Goal: Ask a question

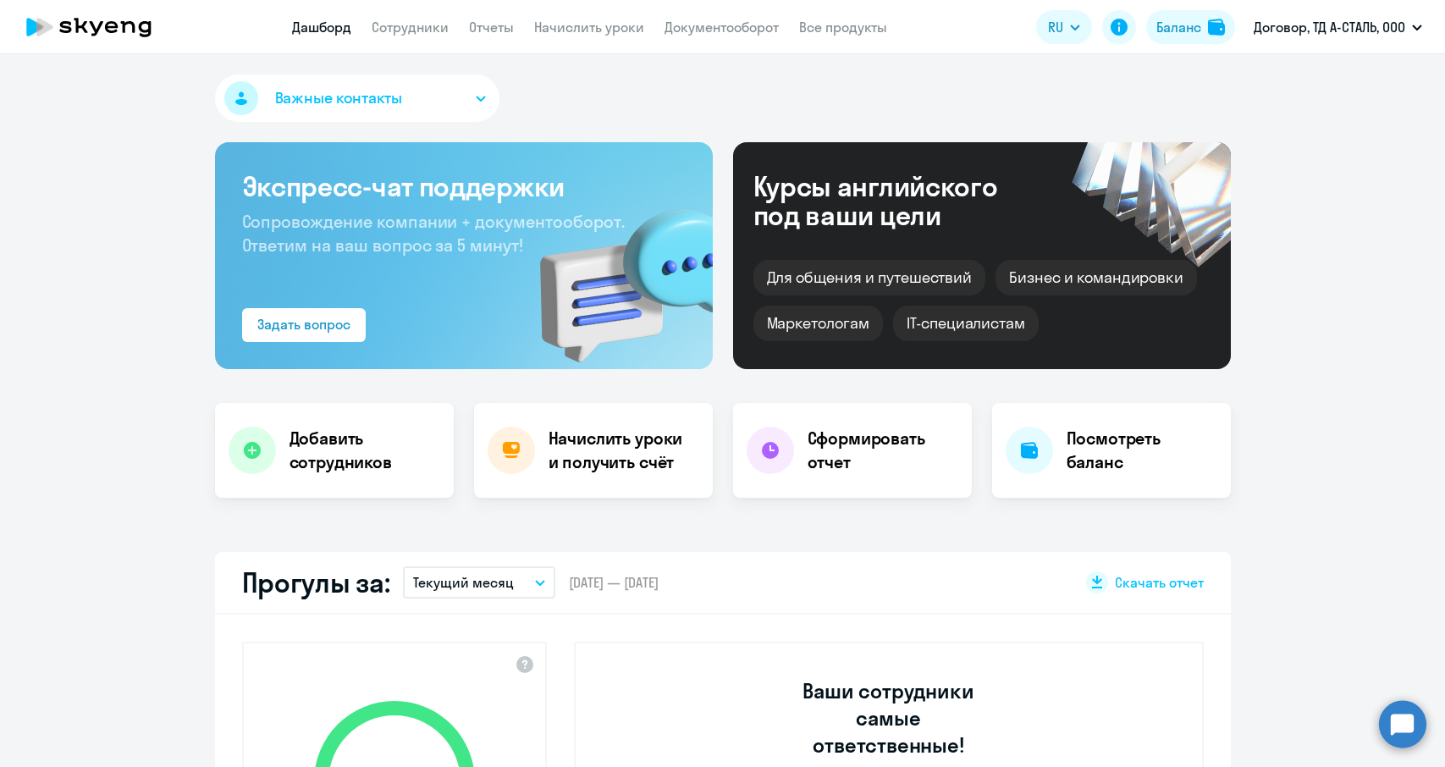
select select "30"
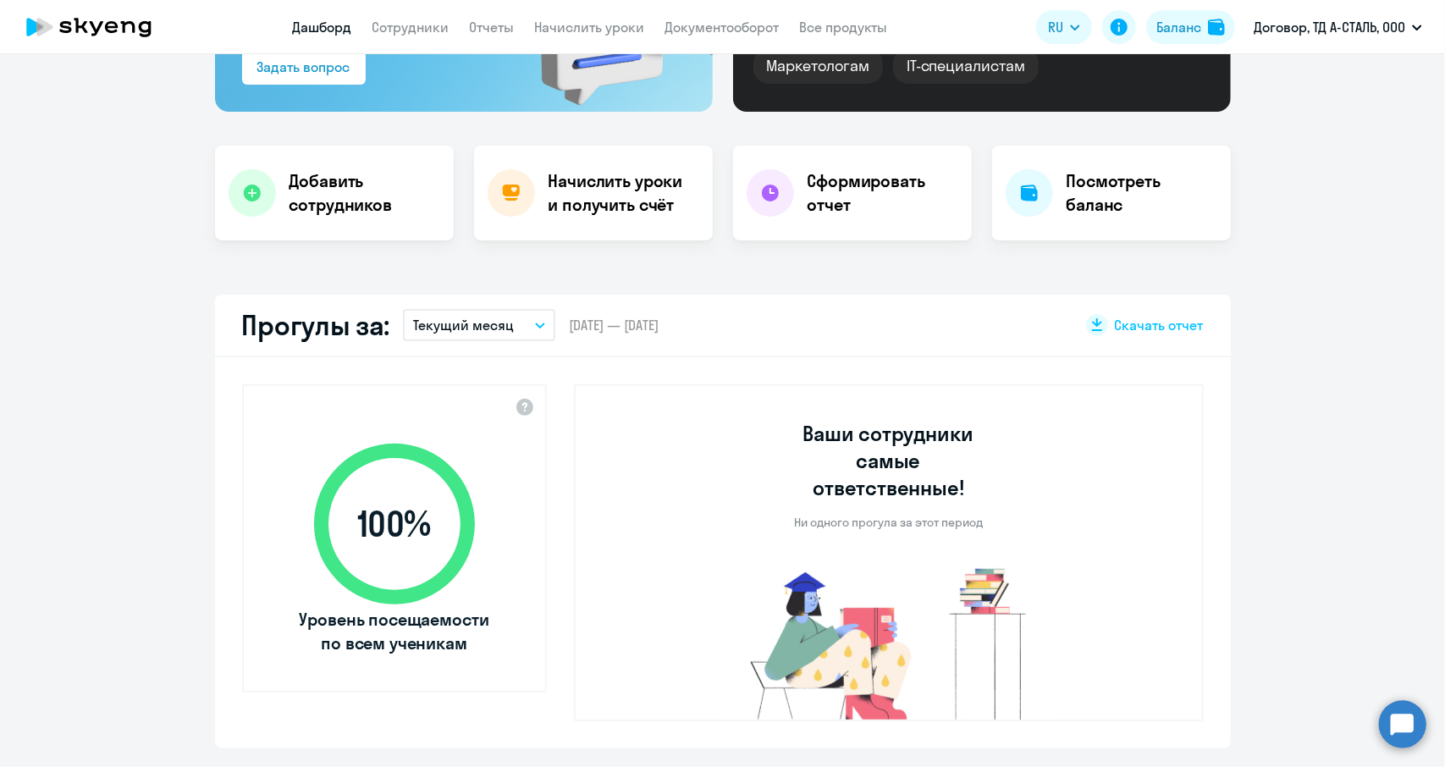
scroll to position [339, 0]
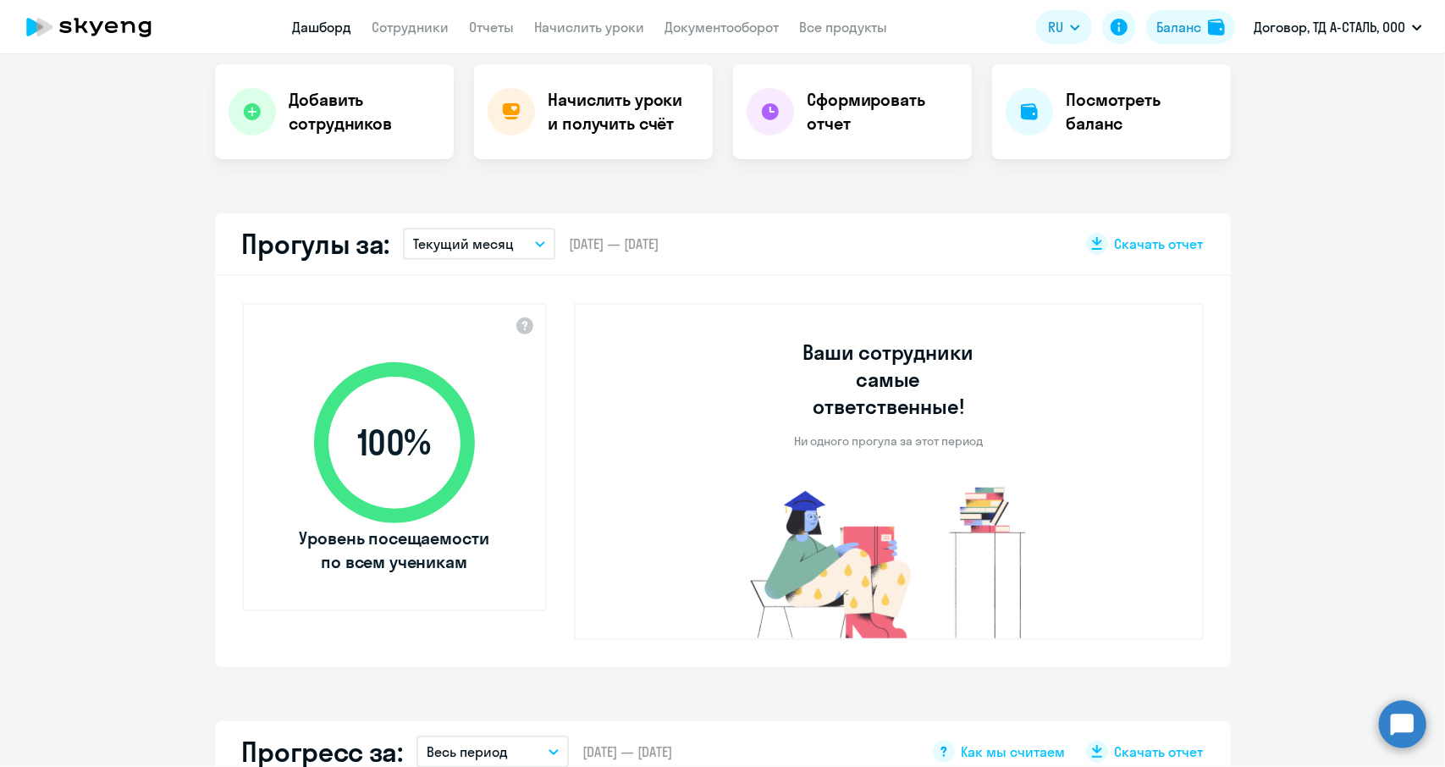
click at [471, 355] on icon at bounding box center [394, 442] width 195 height 195
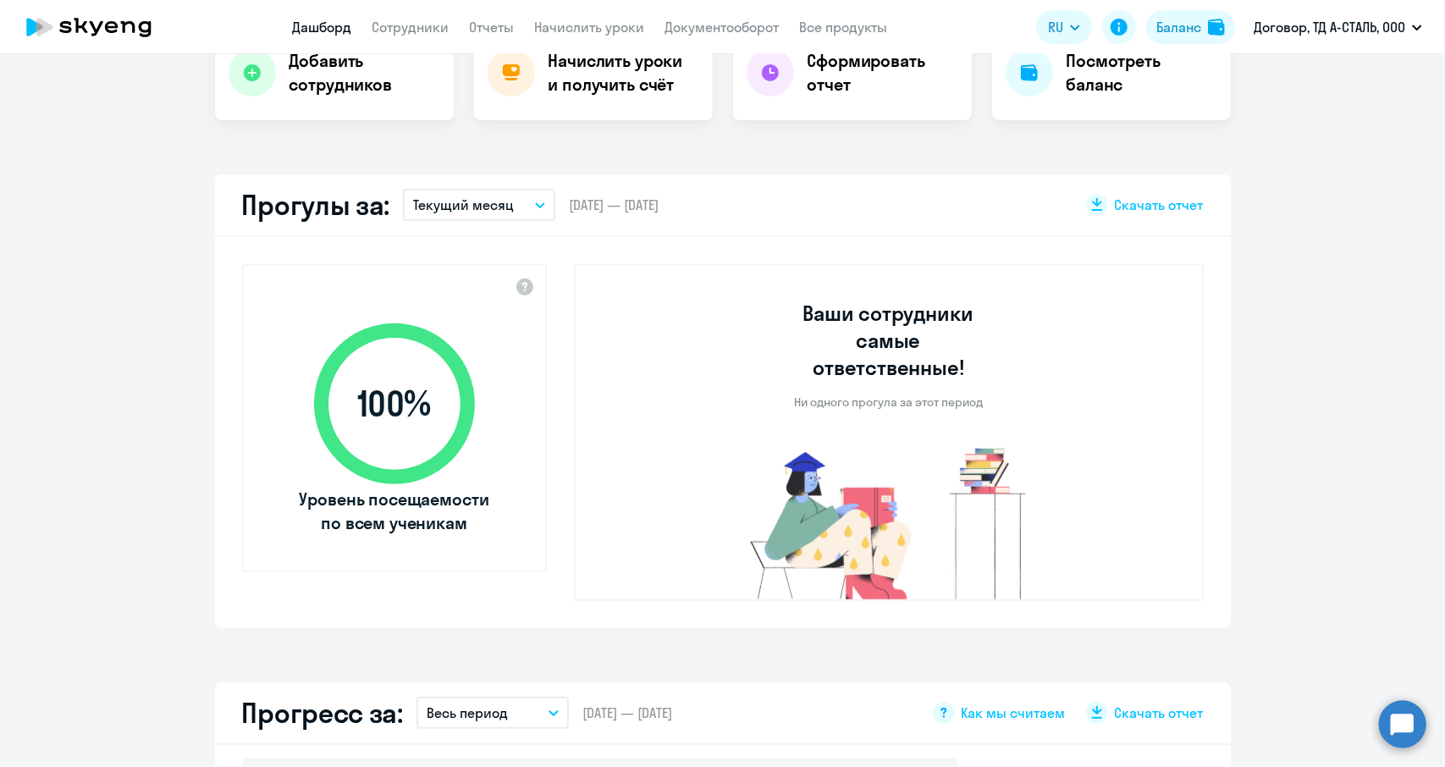
scroll to position [762, 0]
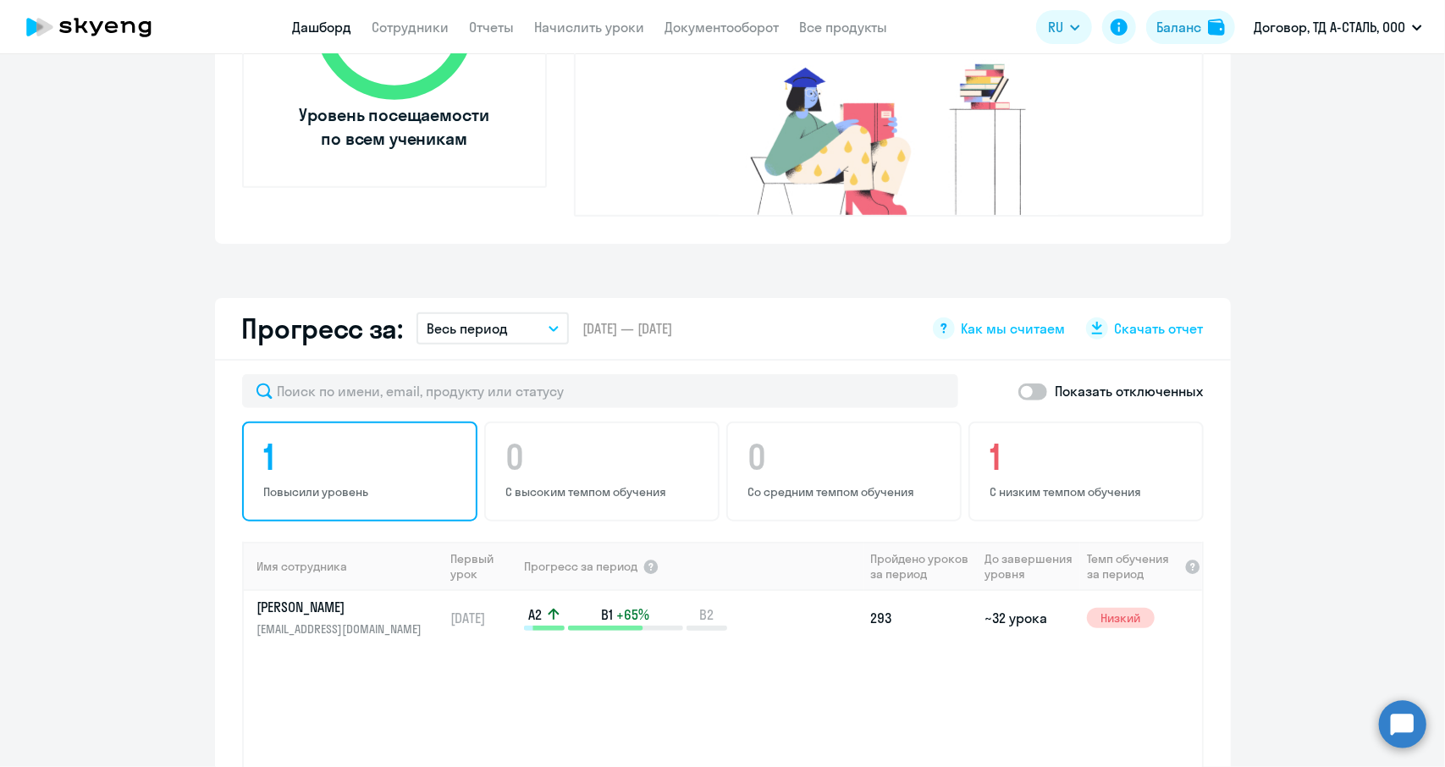
click at [325, 484] on p "Повысили уровень" at bounding box center [362, 491] width 196 height 15
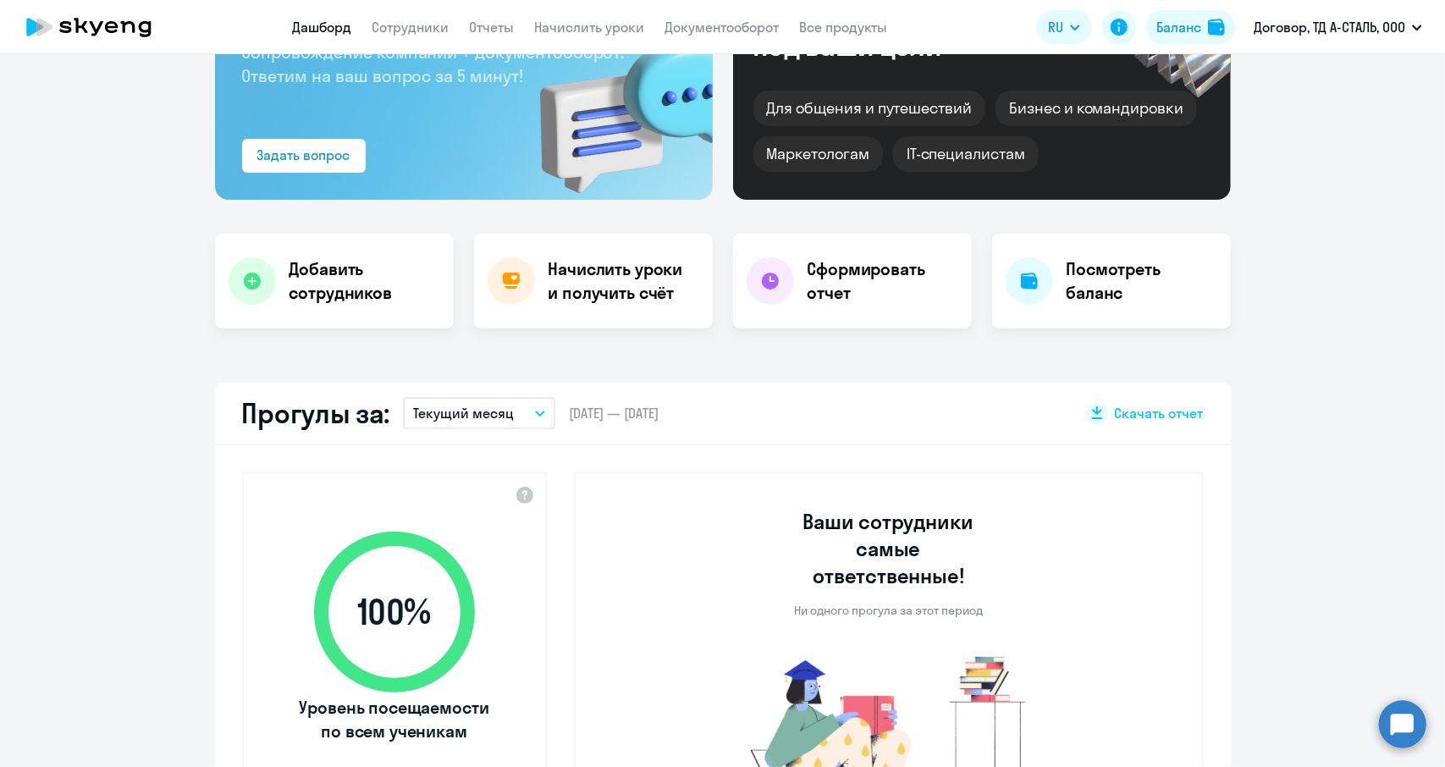
scroll to position [169, 0]
click at [1405, 725] on circle at bounding box center [1402, 723] width 47 height 47
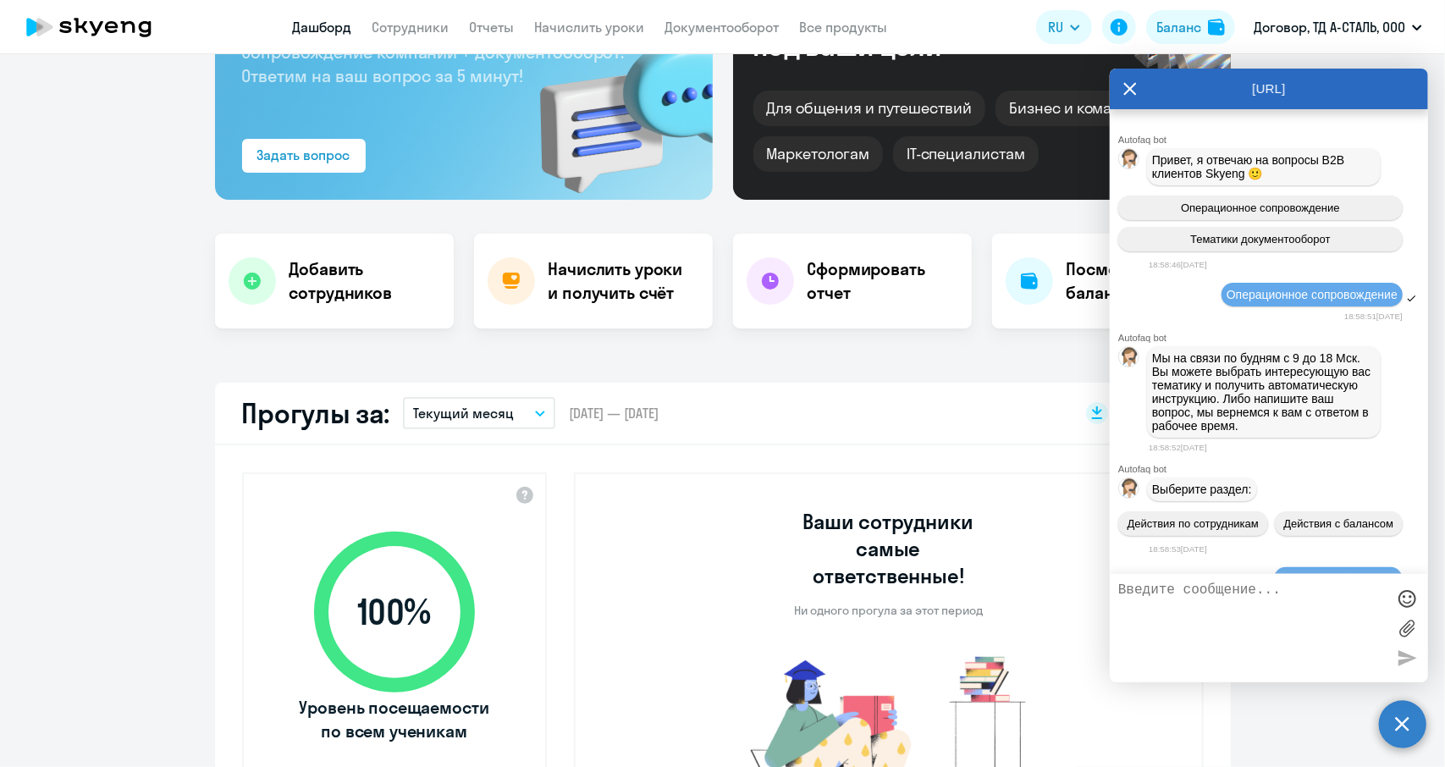
scroll to position [8283, 0]
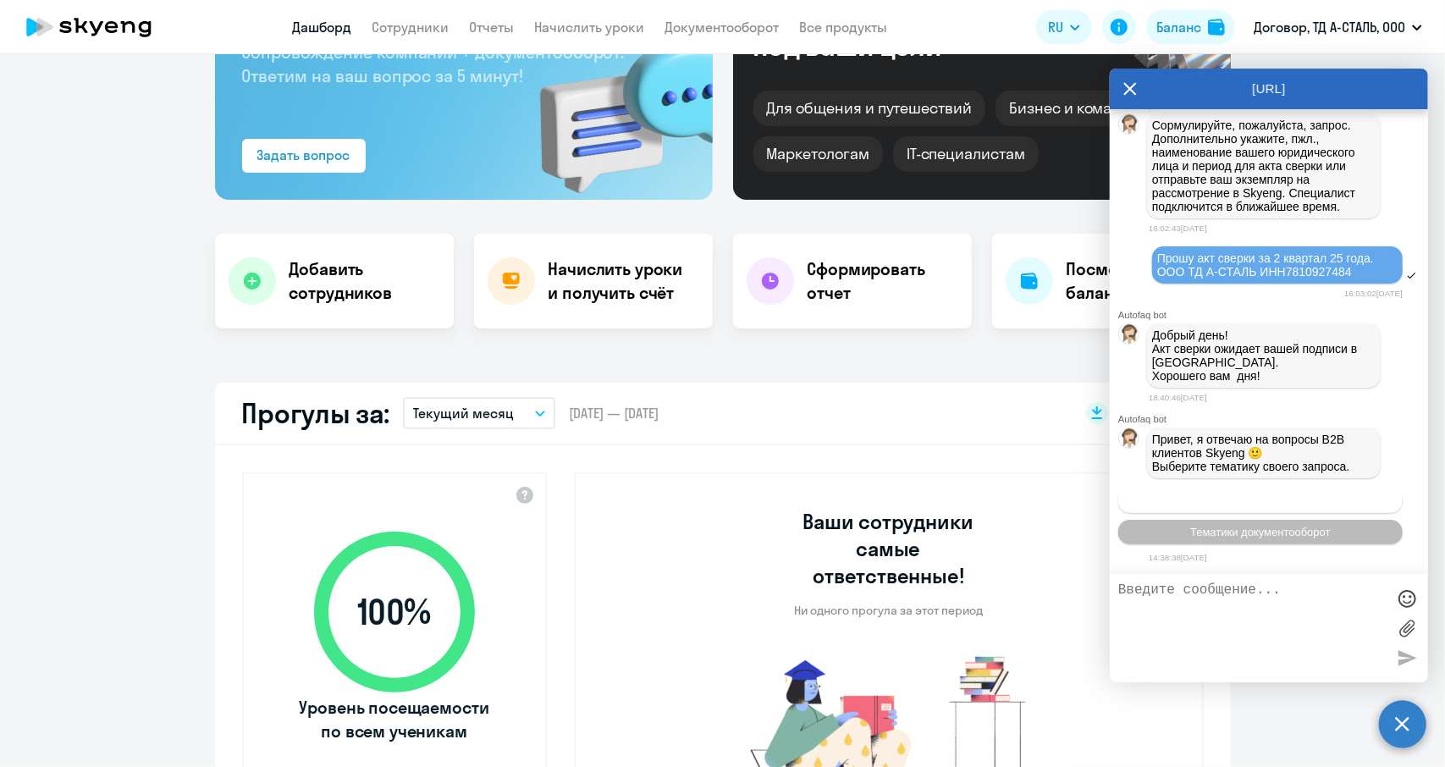
click at [1250, 500] on span "Операционное сопровождение" at bounding box center [1260, 500] width 159 height 13
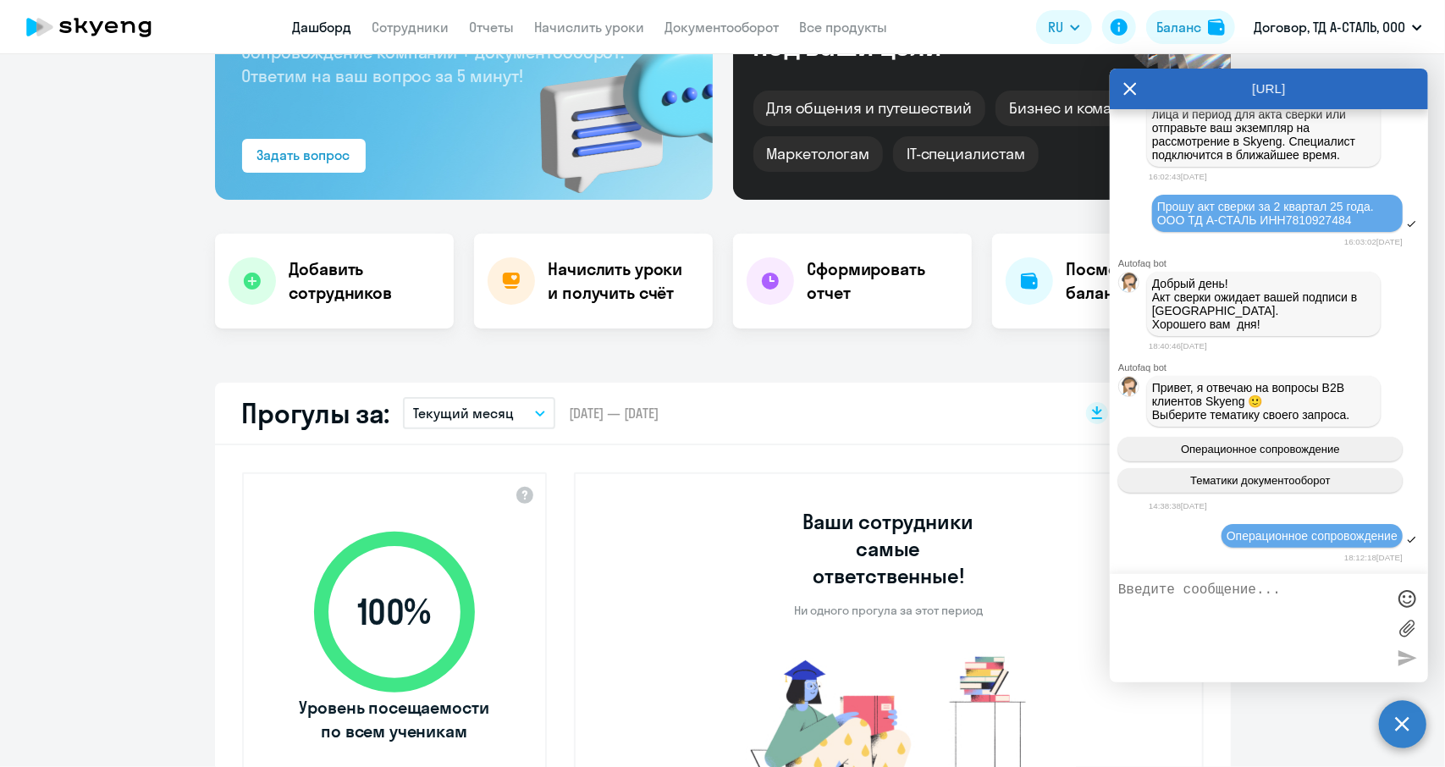
scroll to position [8582, 0]
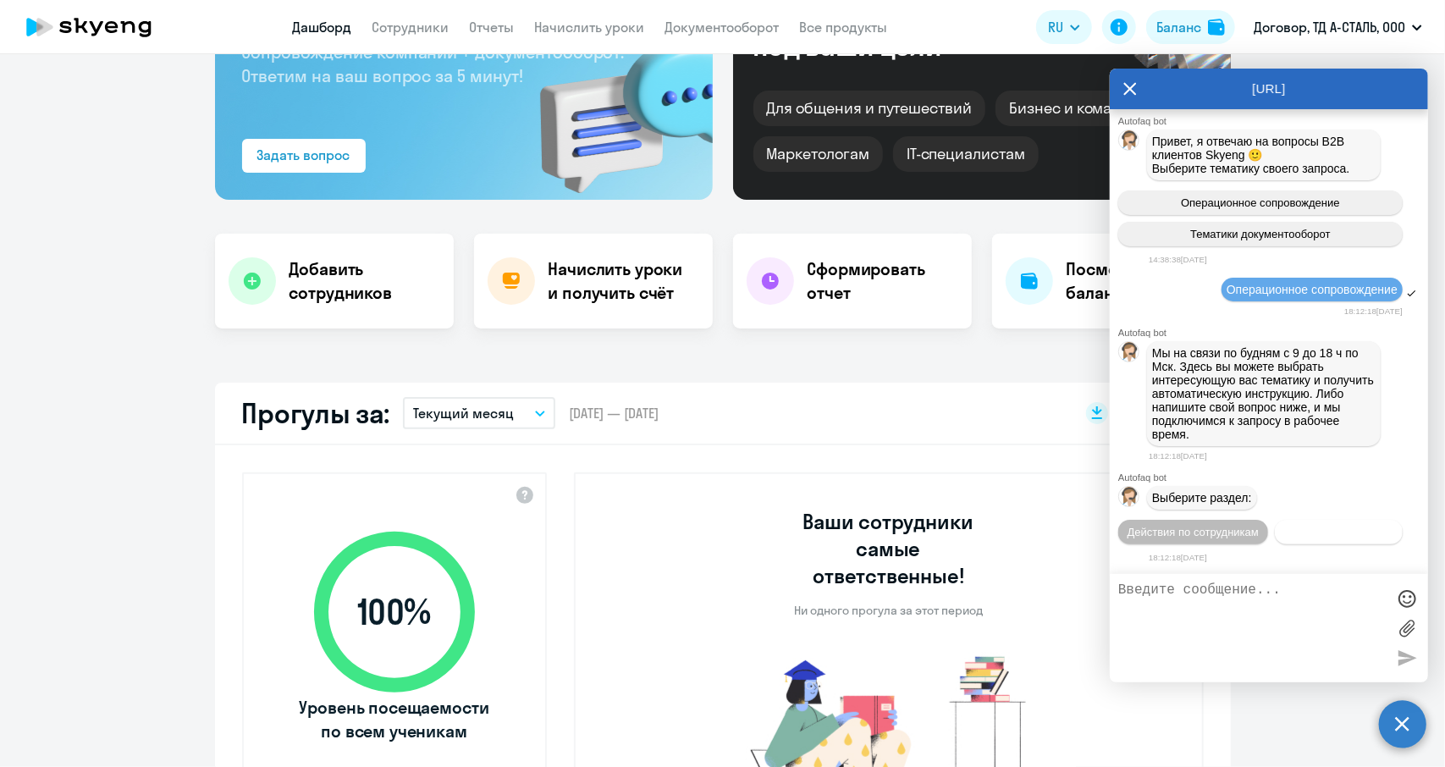
click at [1293, 526] on span "Действия с балансом" at bounding box center [1338, 532] width 110 height 13
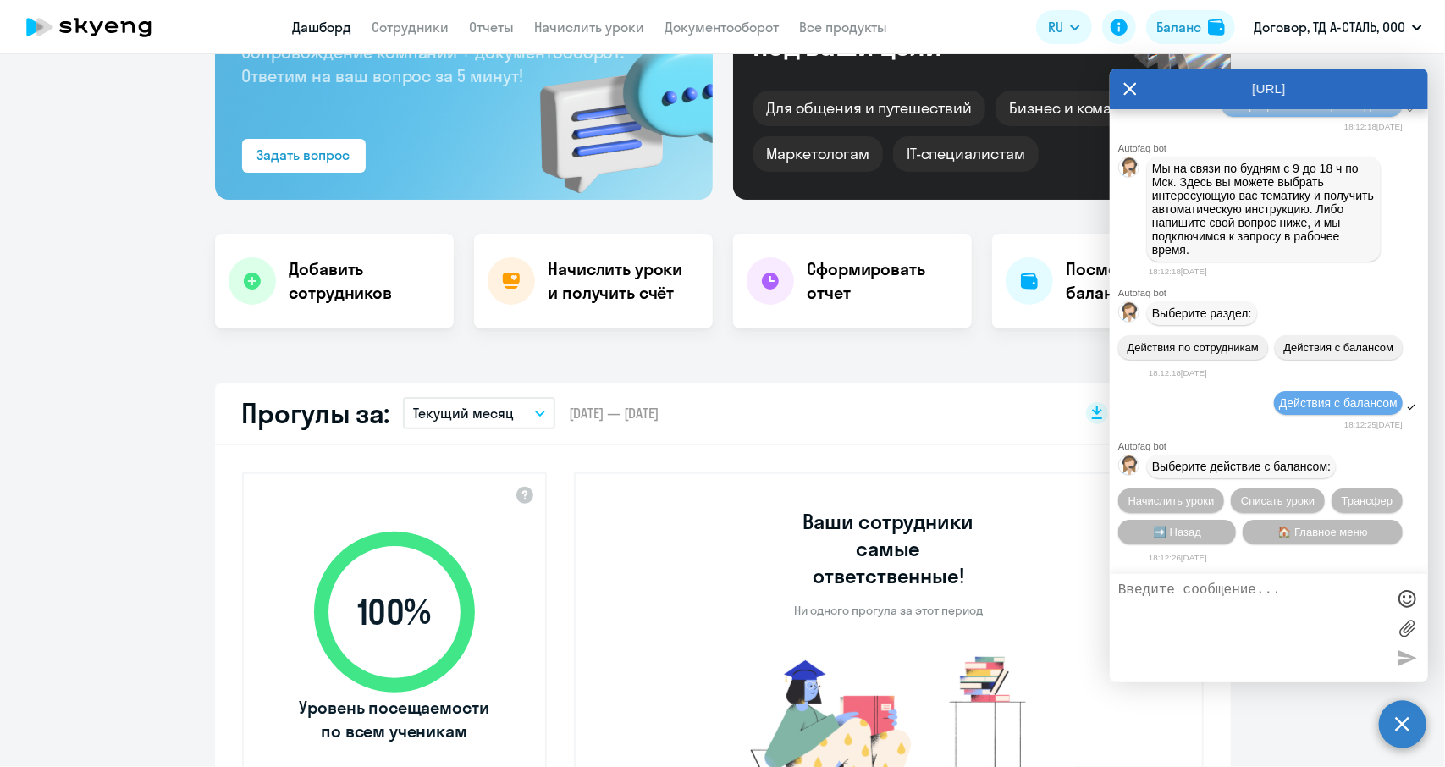
scroll to position [8769, 0]
click at [1346, 532] on span "🏠 Главное меню" at bounding box center [1323, 532] width 90 height 13
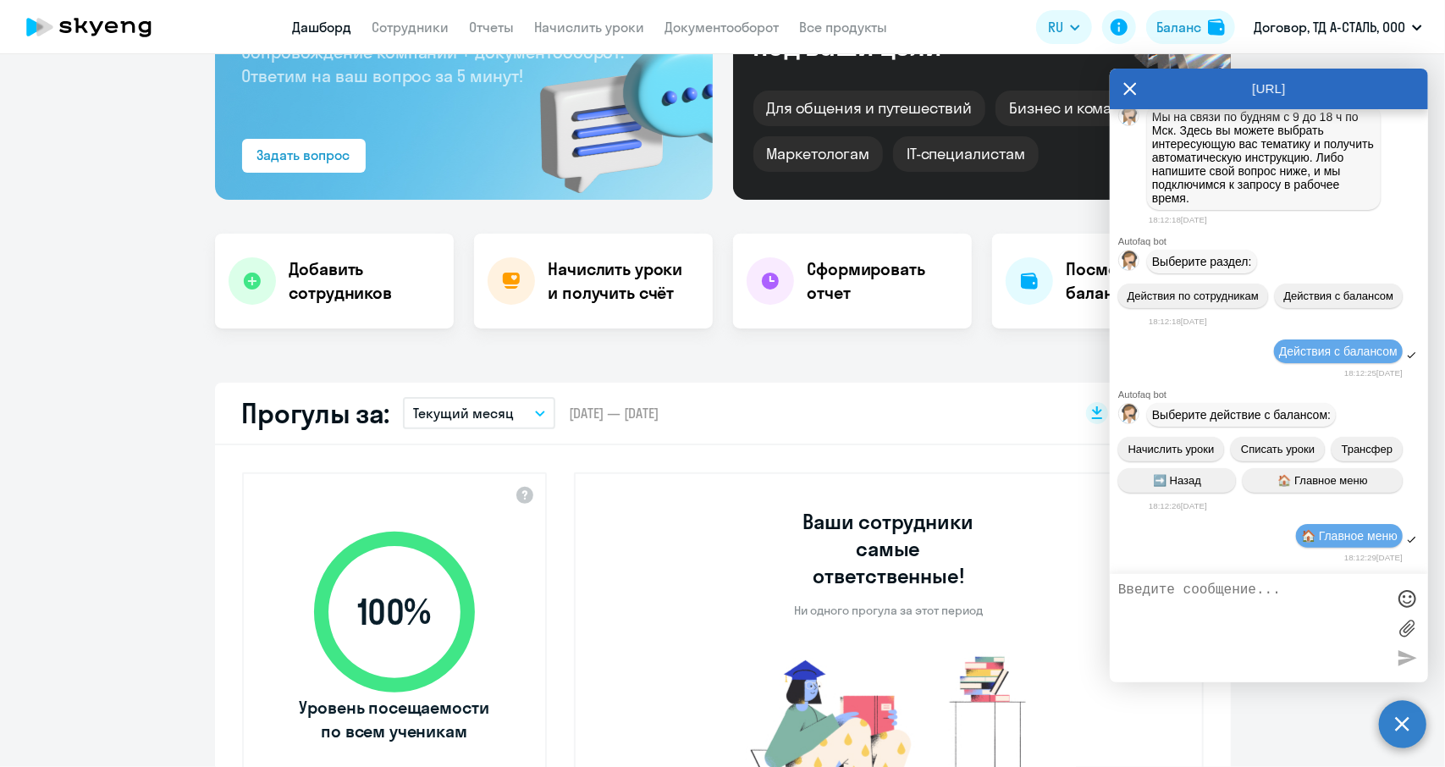
scroll to position [8924, 0]
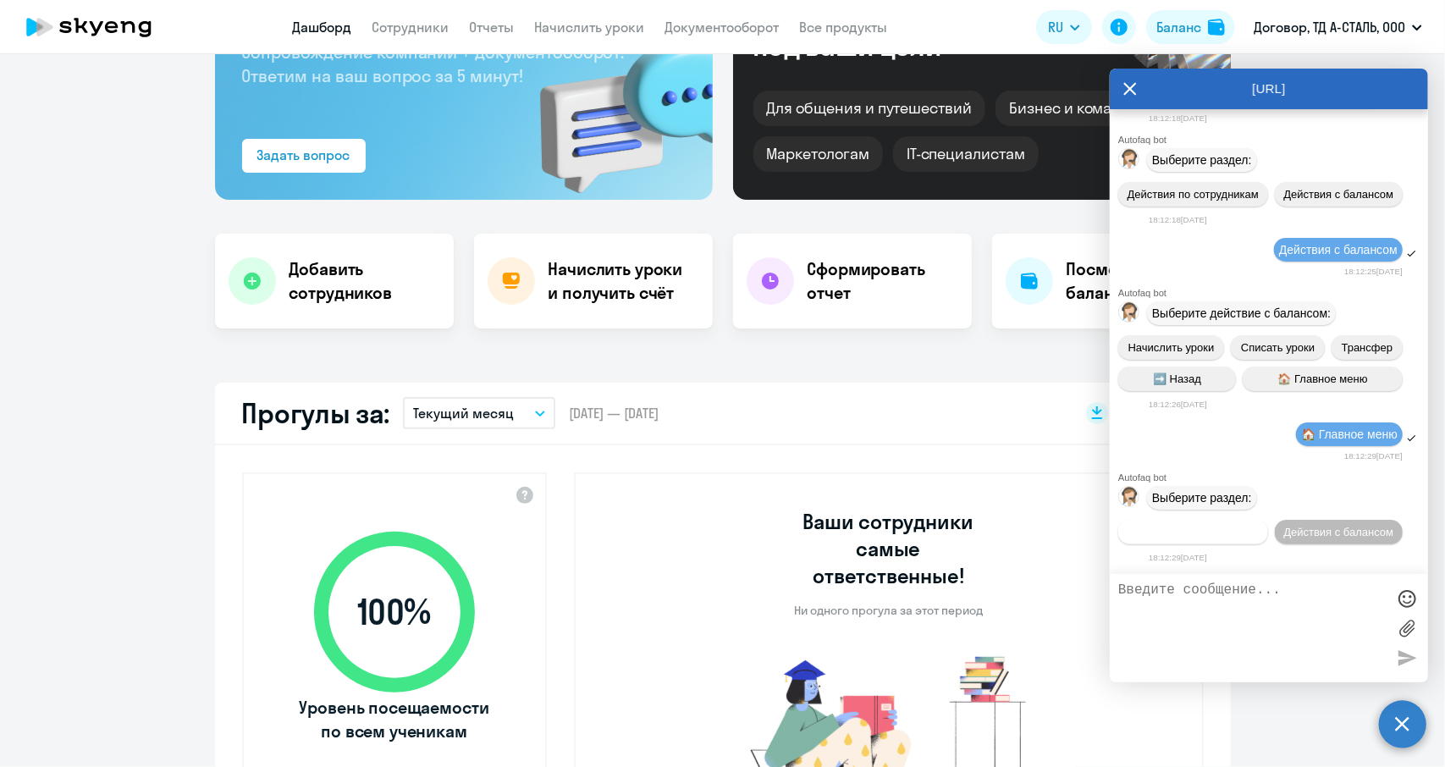
click at [1197, 533] on span "Действия по сотрудникам" at bounding box center [1192, 532] width 131 height 13
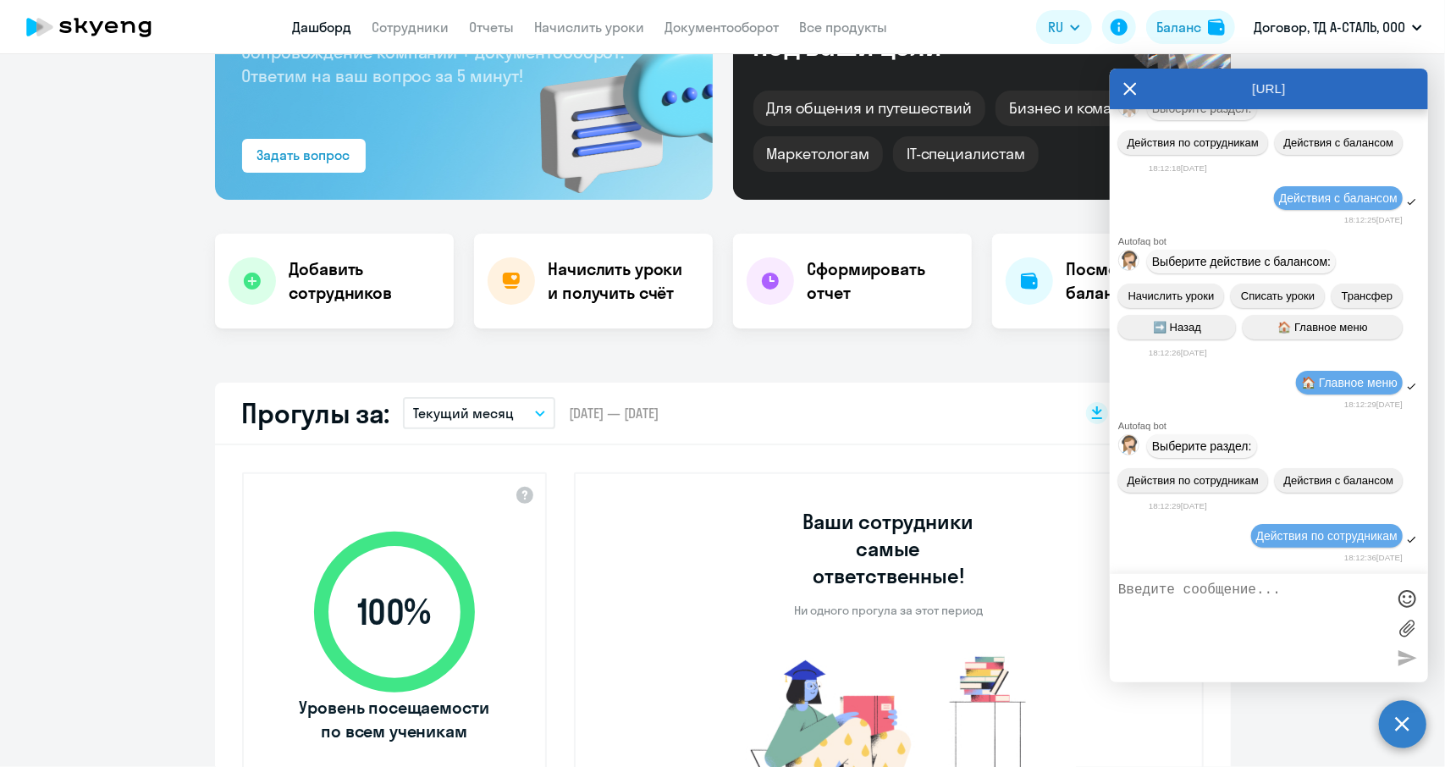
scroll to position [9174, 0]
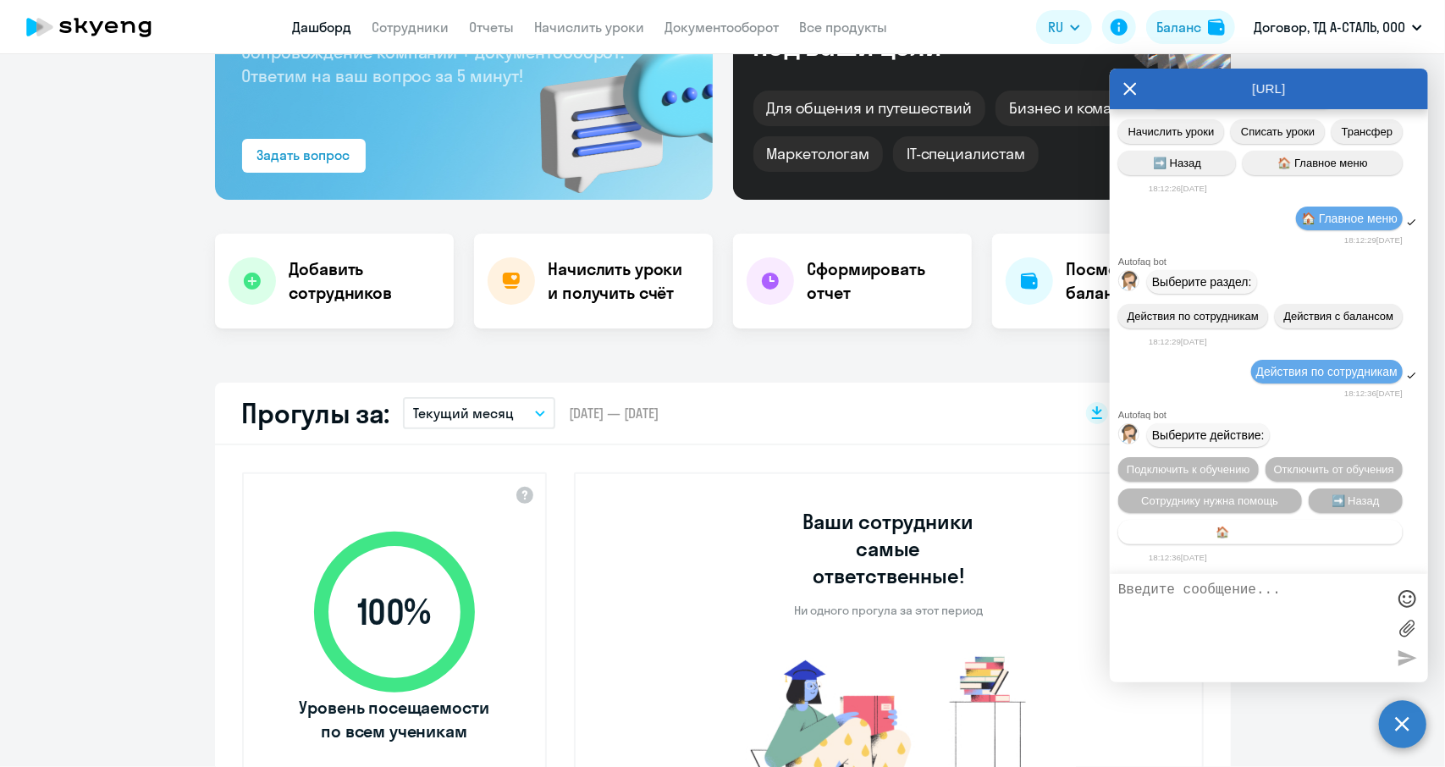
click at [1261, 530] on span "🏠 Главное меню" at bounding box center [1260, 532] width 90 height 13
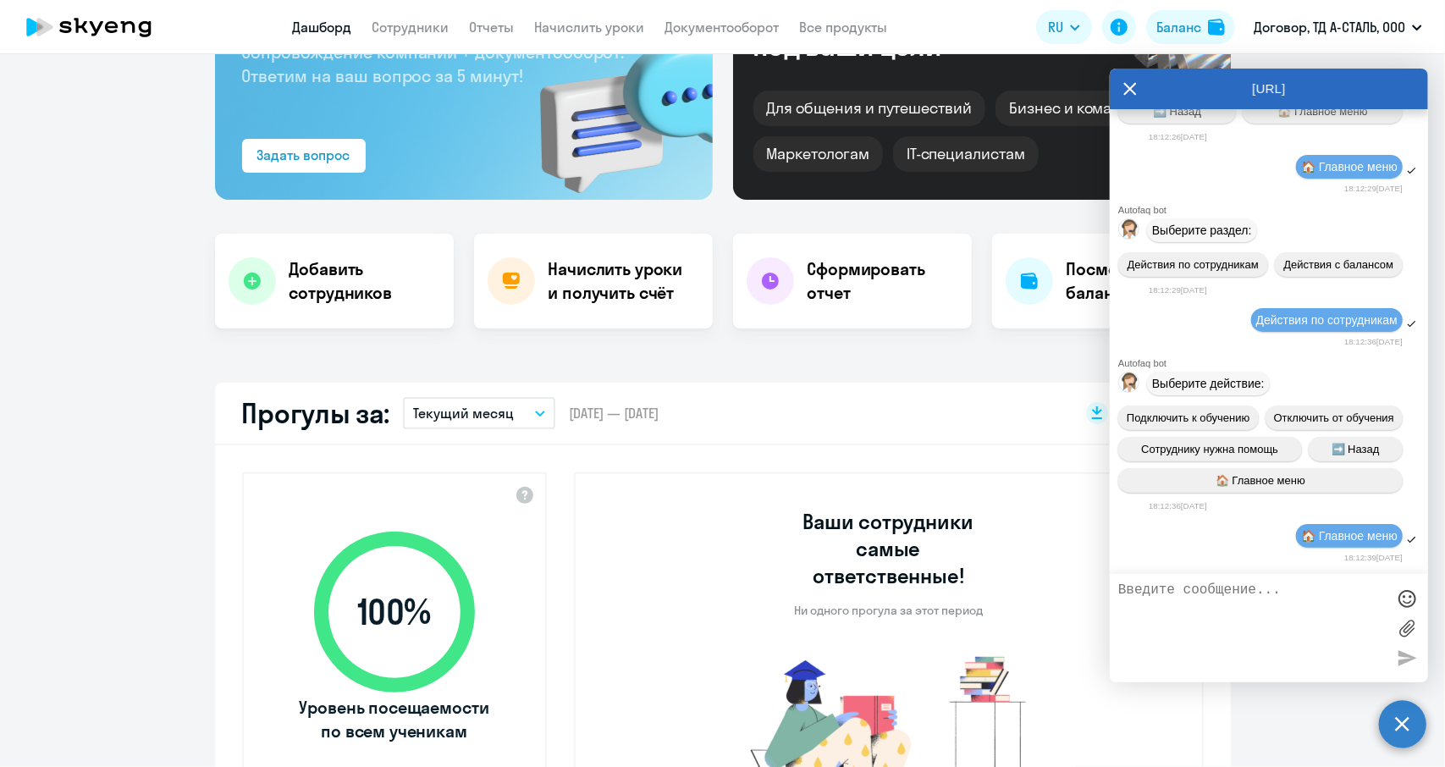
scroll to position [9330, 0]
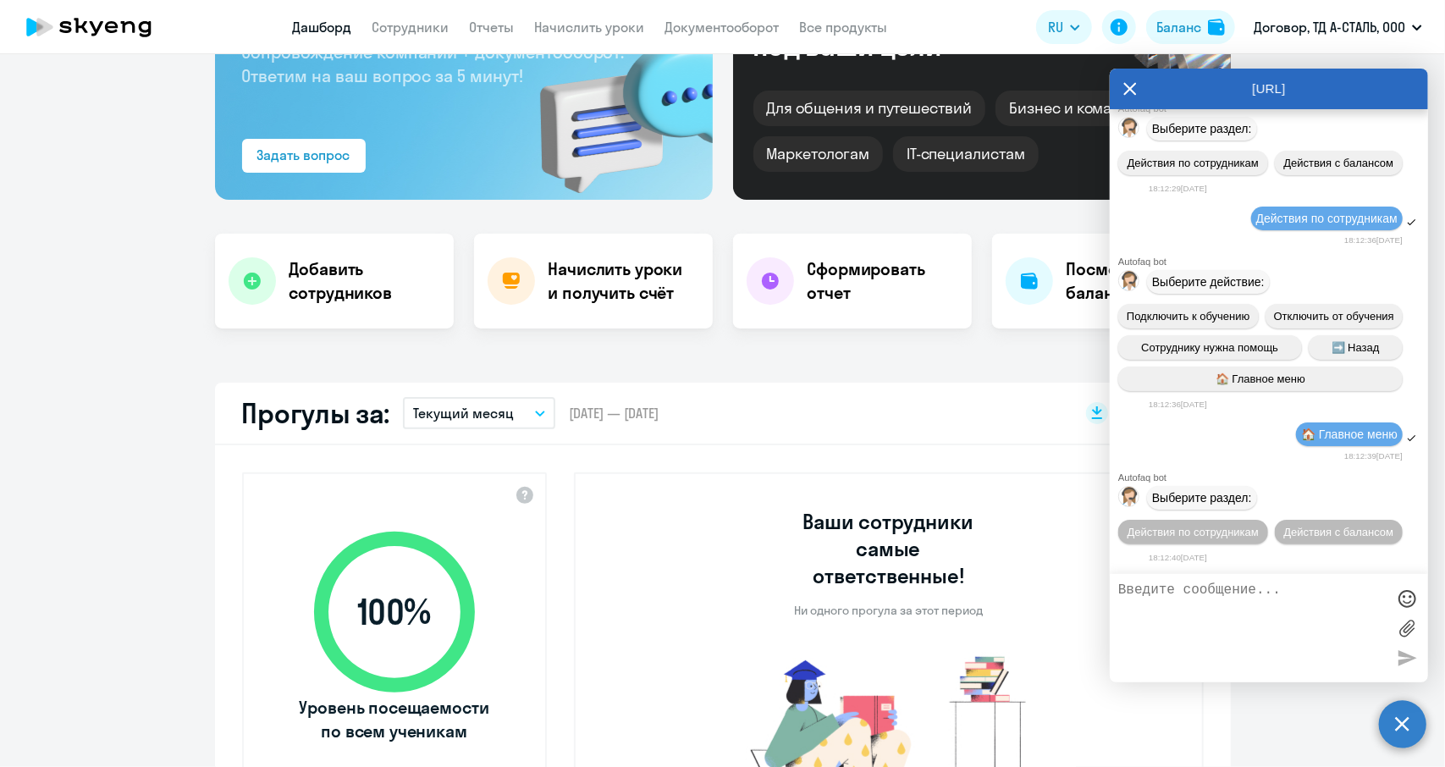
click at [1339, 437] on span "🏠 Главное меню" at bounding box center [1349, 434] width 96 height 14
click at [1141, 87] on div "[URL]" at bounding box center [1269, 89] width 318 height 41
click at [1129, 89] on icon at bounding box center [1130, 89] width 13 height 13
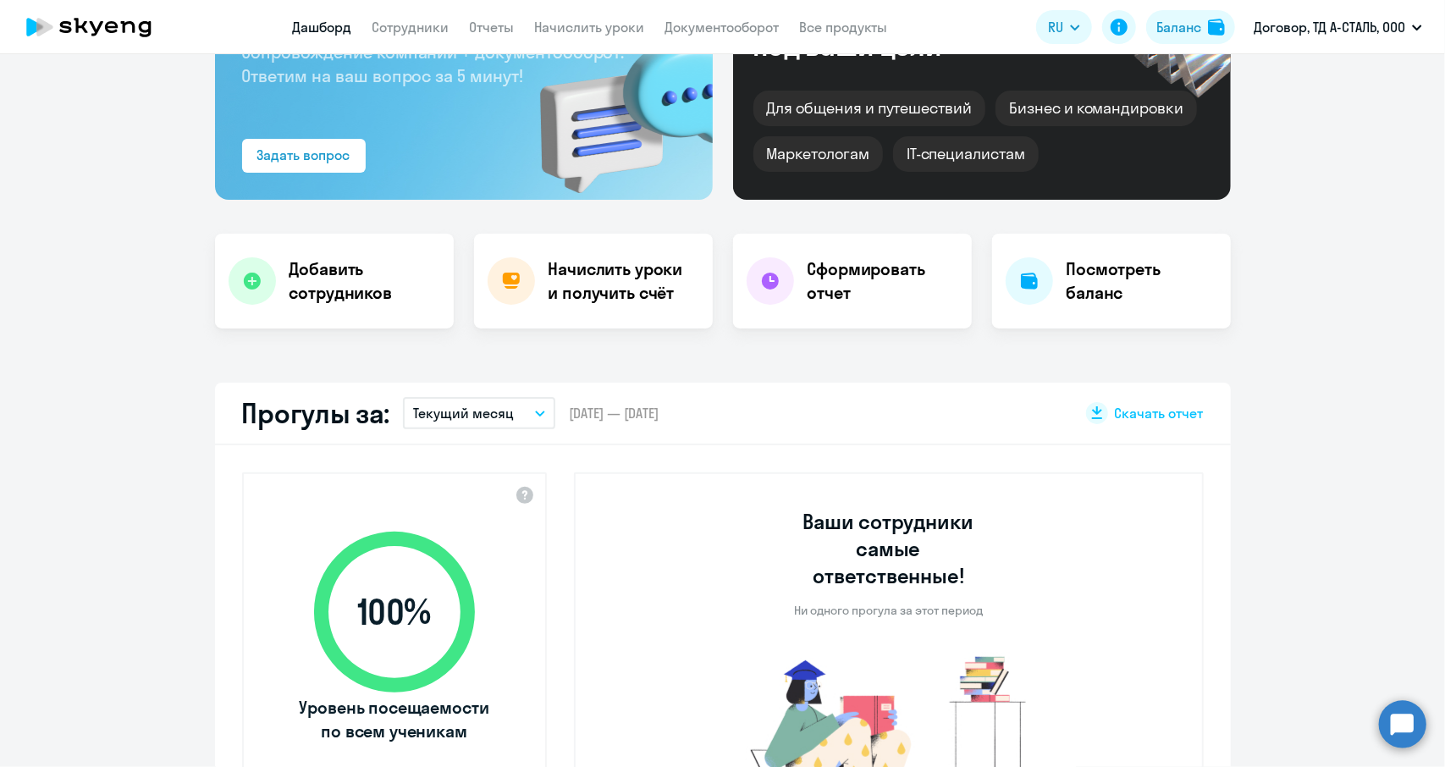
click at [1399, 721] on circle at bounding box center [1402, 723] width 47 height 47
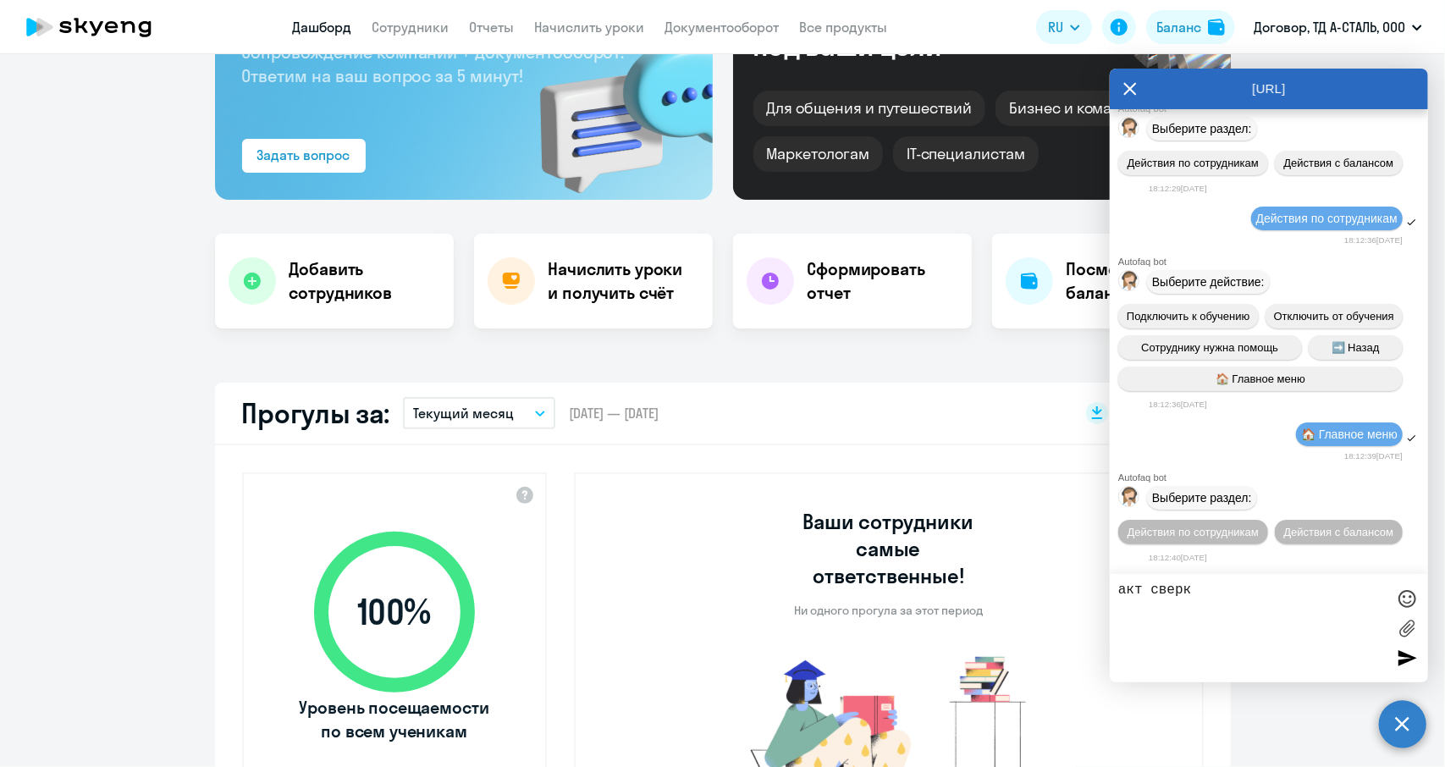
type textarea "акт сверки"
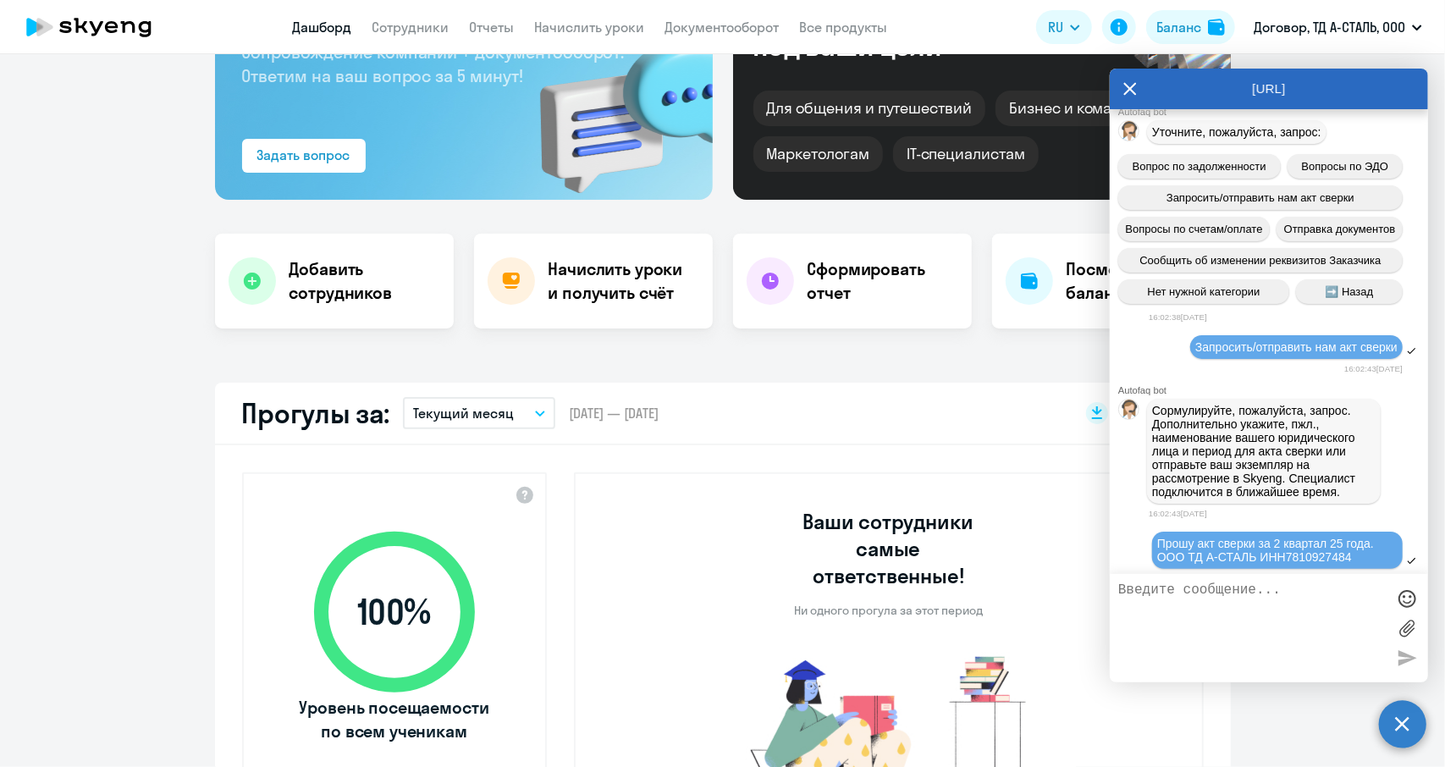
scroll to position [8027, 0]
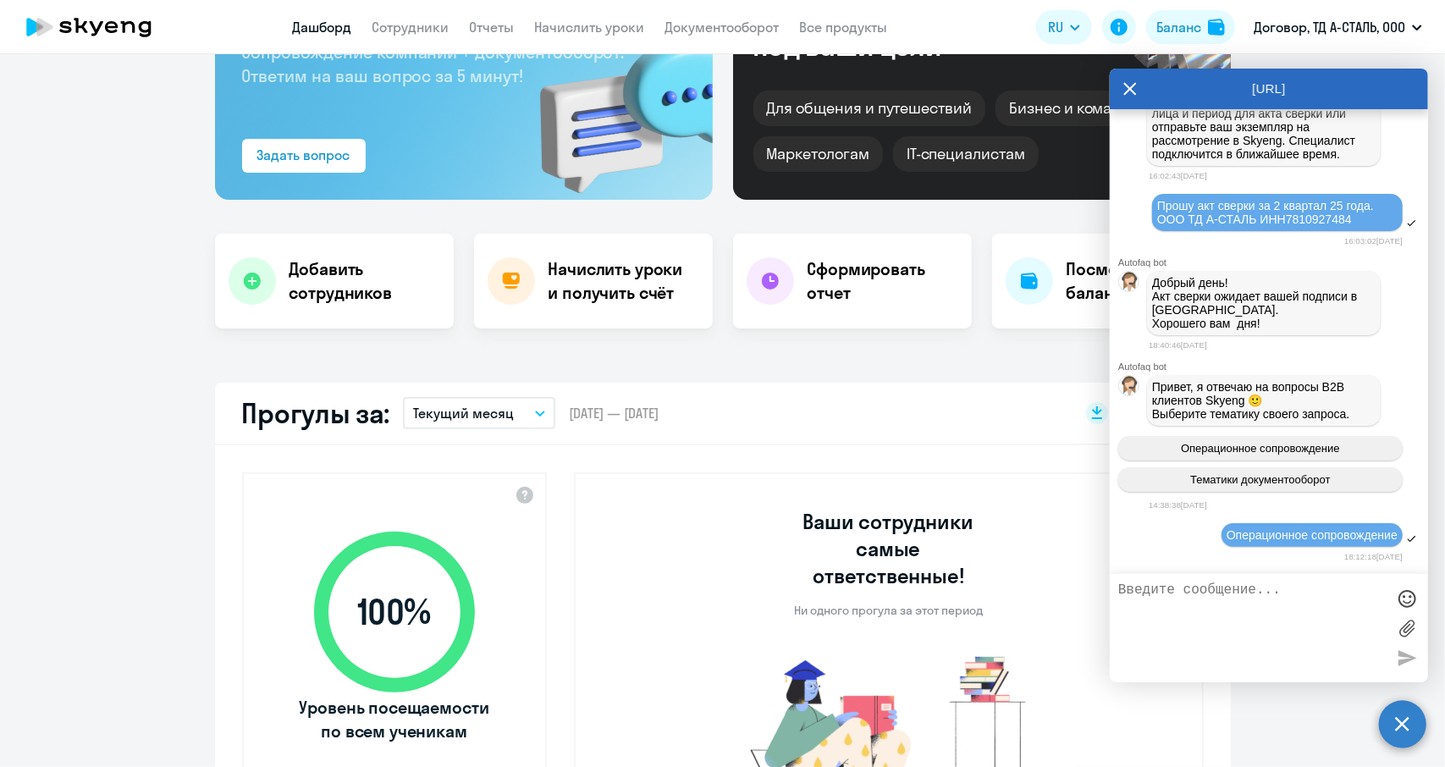
click at [1130, 92] on icon at bounding box center [1130, 89] width 14 height 41
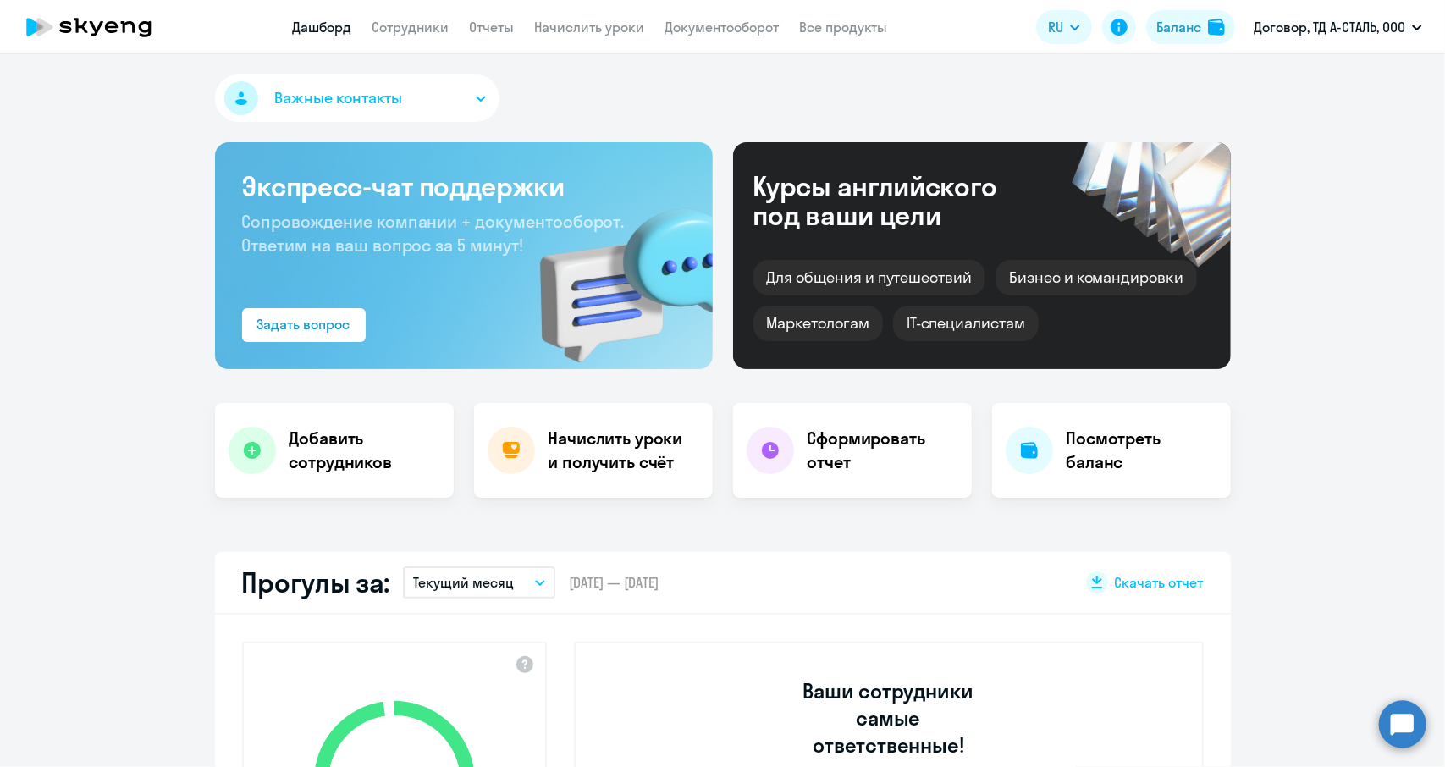
click at [1408, 726] on circle at bounding box center [1402, 723] width 47 height 47
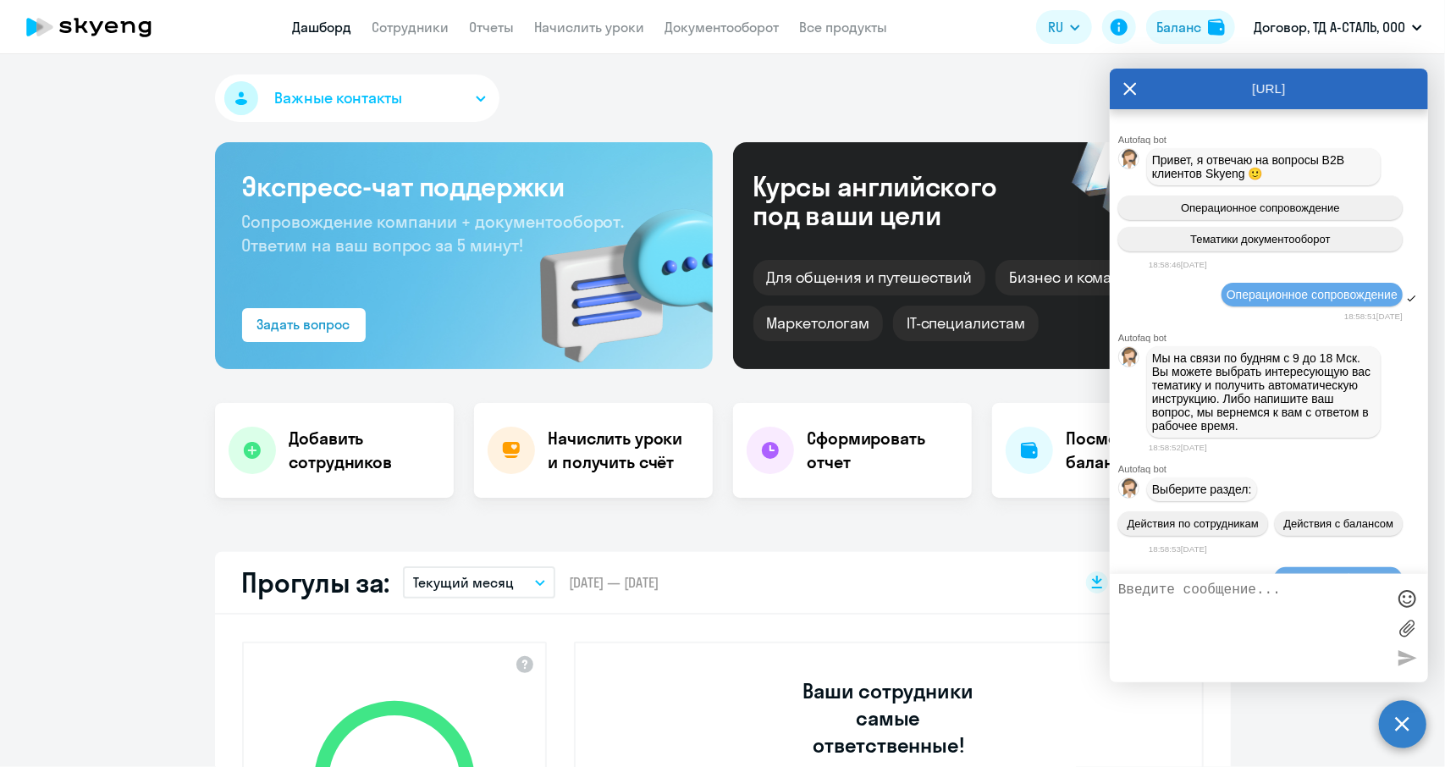
scroll to position [9381, 0]
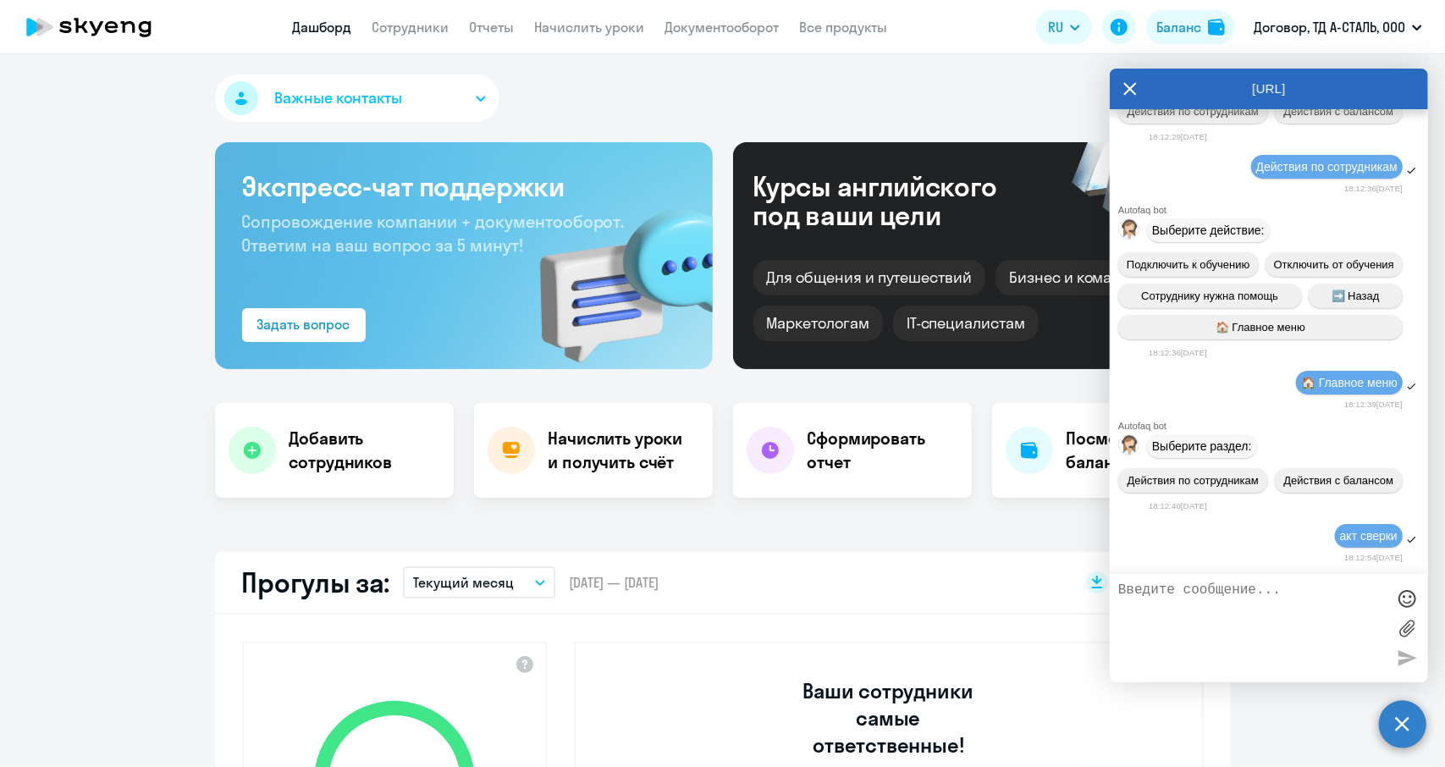
select select "30"
click at [1185, 223] on span "Выберите действие:" at bounding box center [1208, 230] width 113 height 14
click at [1226, 253] on div "Подключить к обучению Отключить от обучения Сотруднику нужна помощь ➡️ Назад 🏠 …" at bounding box center [1269, 295] width 318 height 101
click at [1221, 287] on div "Подключить к обучению Отключить от обучения Сотруднику нужна помощь ➡️ Назад 🏠 …" at bounding box center [1269, 295] width 318 height 101
drag, startPoint x: 1221, startPoint y: 282, endPoint x: 1224, endPoint y: 383, distance: 101.6
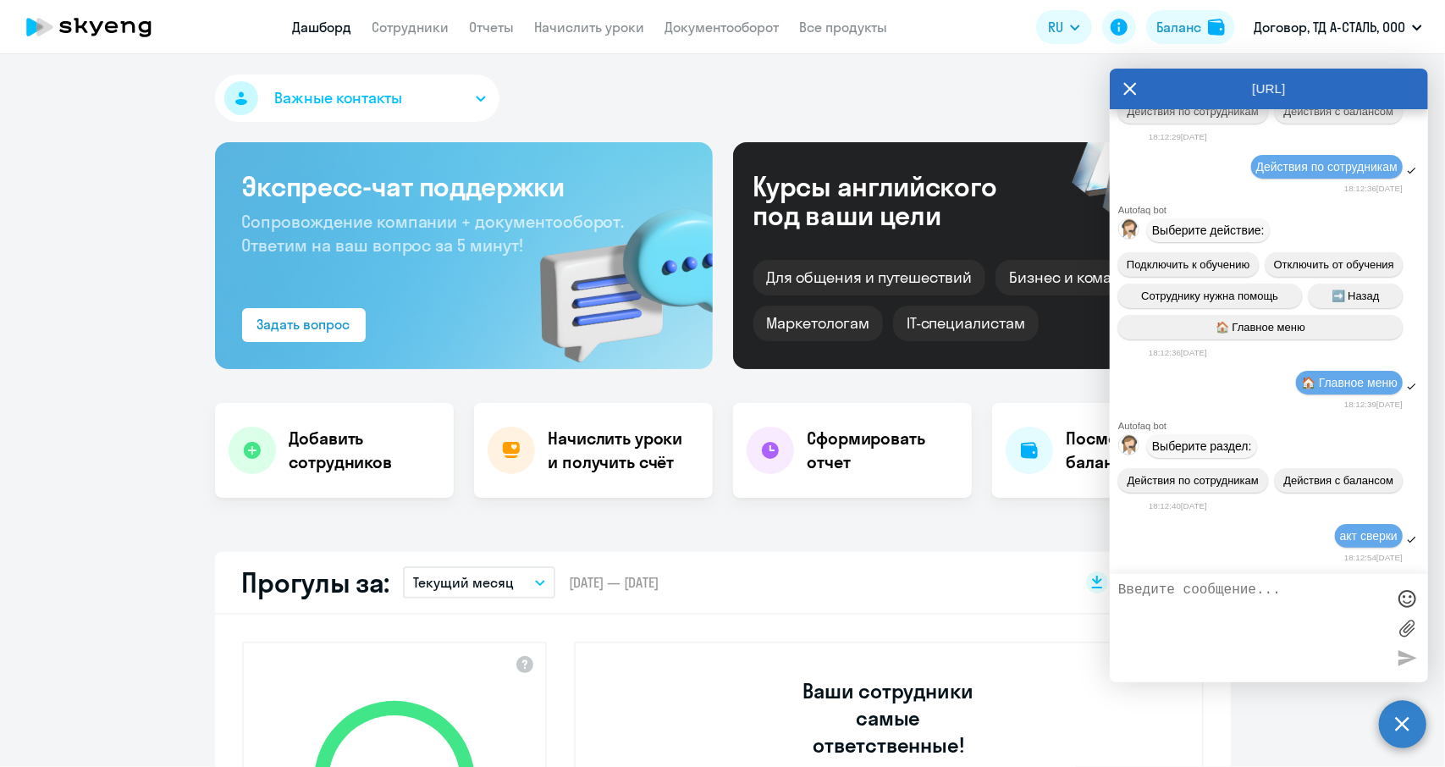
drag, startPoint x: 1226, startPoint y: 431, endPoint x: 1222, endPoint y: 449, distance: 18.9
click at [1222, 449] on div "Autofaq bot Выберите раздел: Действия по сотрудникам Действия с балансом 18:12:…" at bounding box center [1269, 467] width 318 height 93
drag, startPoint x: 1361, startPoint y: 543, endPoint x: 1283, endPoint y: 607, distance: 101.0
click at [1347, 553] on div "акт сверки 18:12:54, 10 October 2025" at bounding box center [1269, 543] width 318 height 43
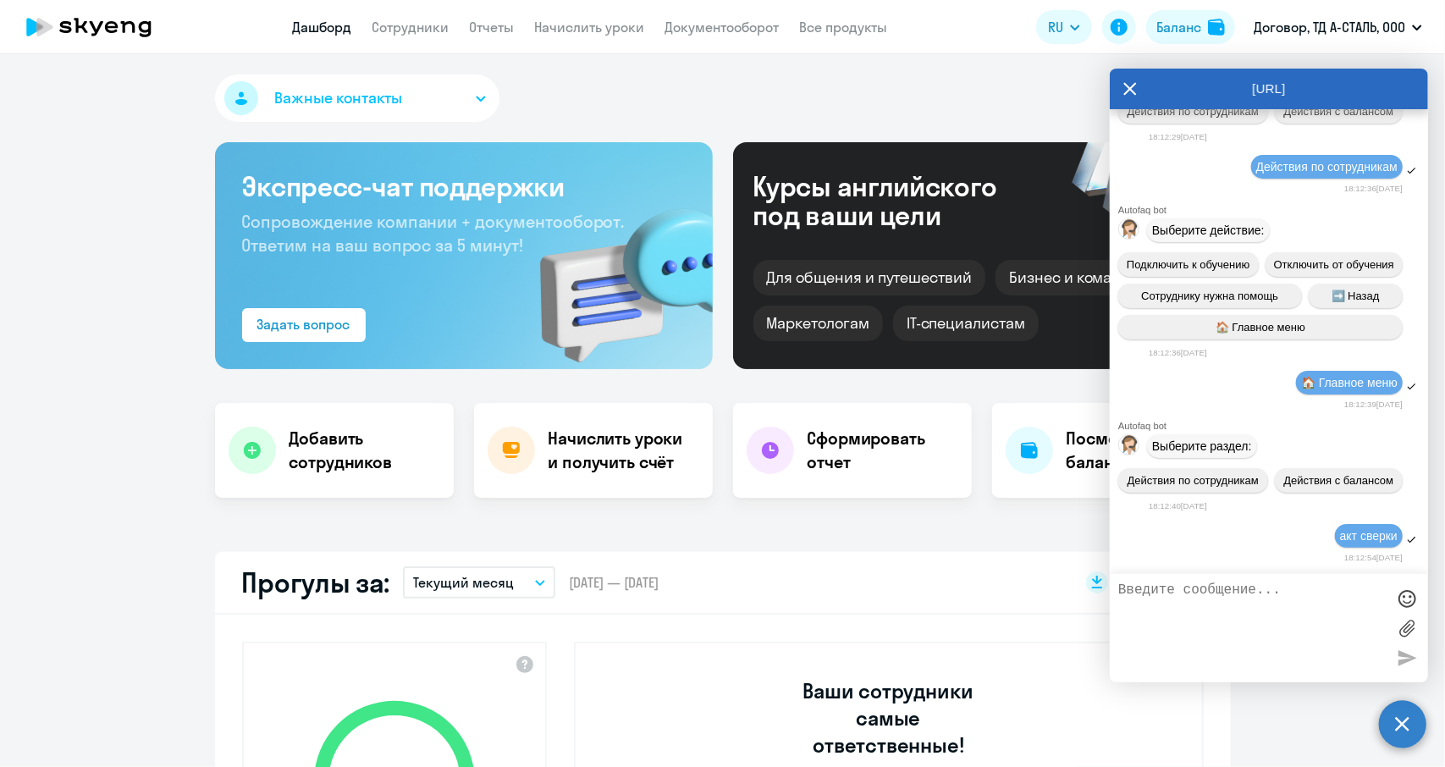
click at [1283, 607] on textarea at bounding box center [1251, 627] width 267 height 91
click at [1203, 602] on textarea at bounding box center [1251, 627] width 267 height 91
click at [1202, 602] on textarea at bounding box center [1251, 627] width 267 height 91
type textarea "Прошу выслать акт сверки за 3 квартал 2025года. на элетронку a-steel@inbox.ru л…"
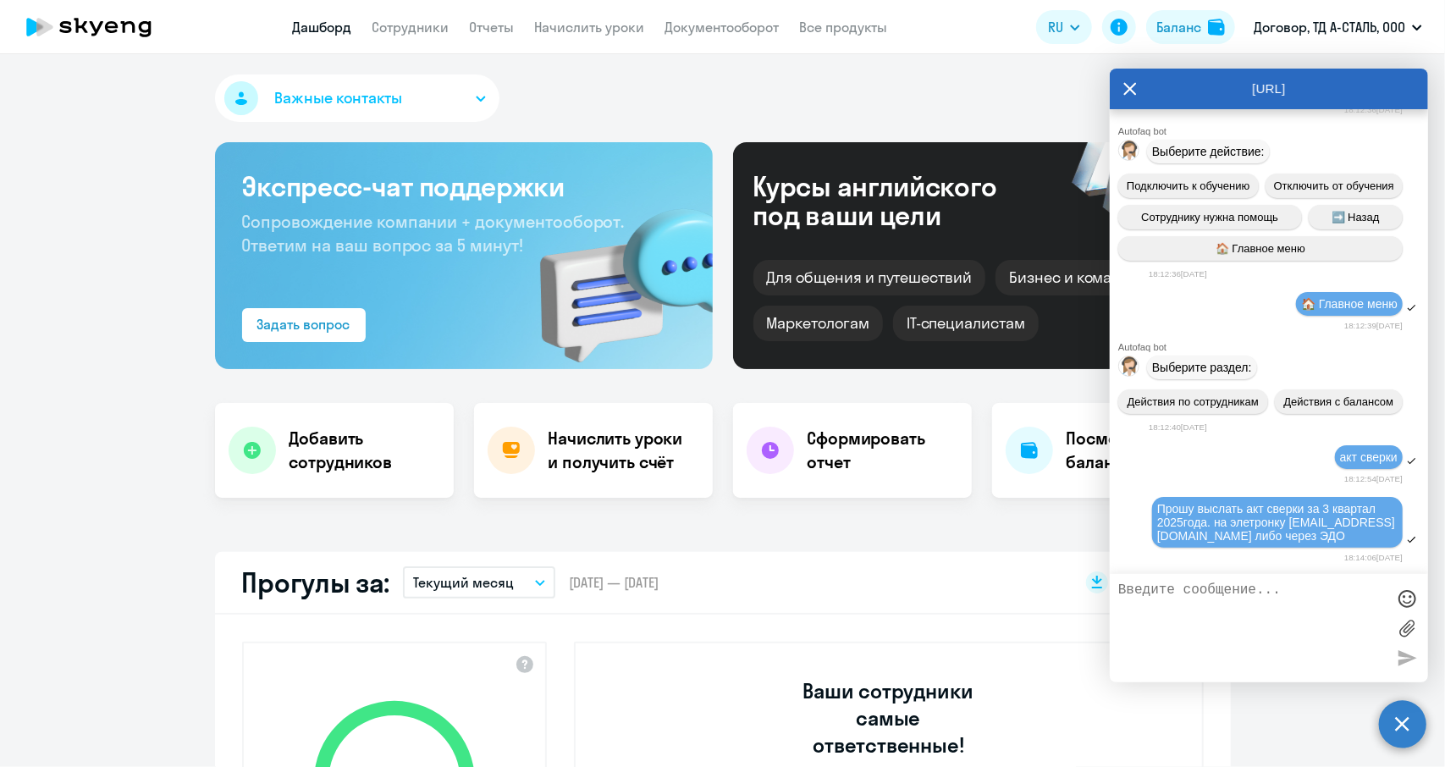
scroll to position [9459, 0]
